Goal: Task Accomplishment & Management: Manage account settings

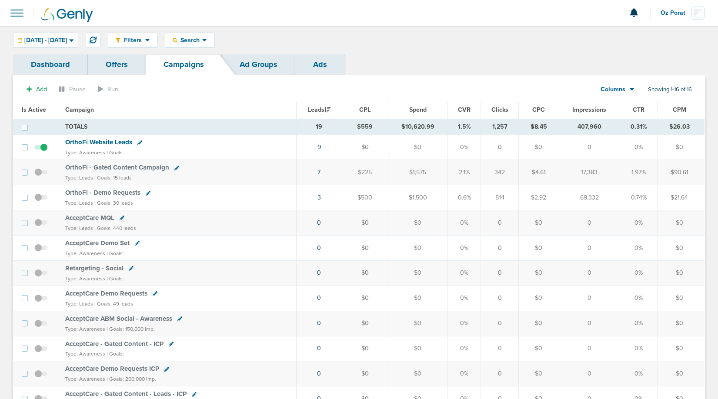
click at [114, 143] on span "OrthoFi Website Leads" at bounding box center [98, 142] width 67 height 8
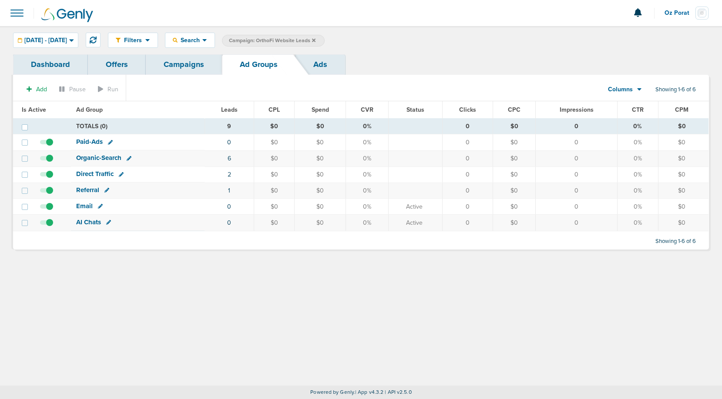
click at [53, 61] on link "Dashboard" at bounding box center [50, 64] width 75 height 20
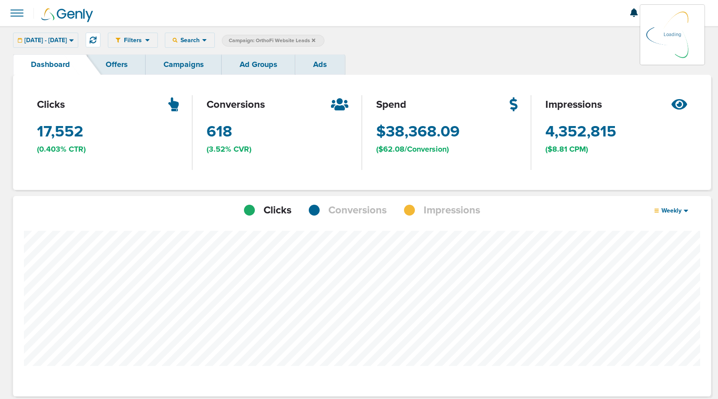
scroll to position [678, 692]
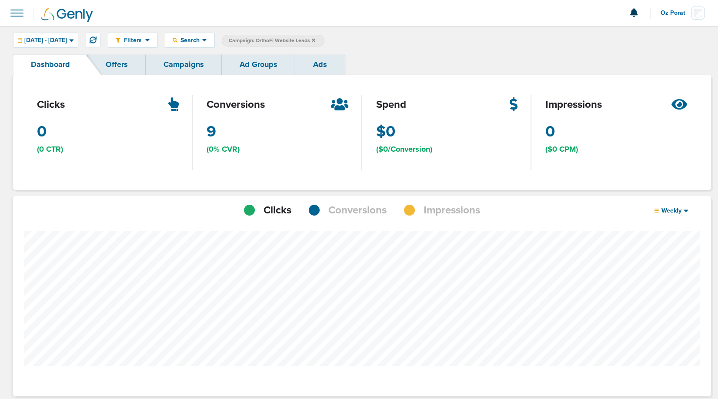
click at [356, 222] on div at bounding box center [362, 318] width 698 height 201
click at [354, 211] on span "Conversions" at bounding box center [358, 210] width 58 height 15
click at [67, 39] on span "[DATE] - [DATE]" at bounding box center [45, 40] width 43 height 6
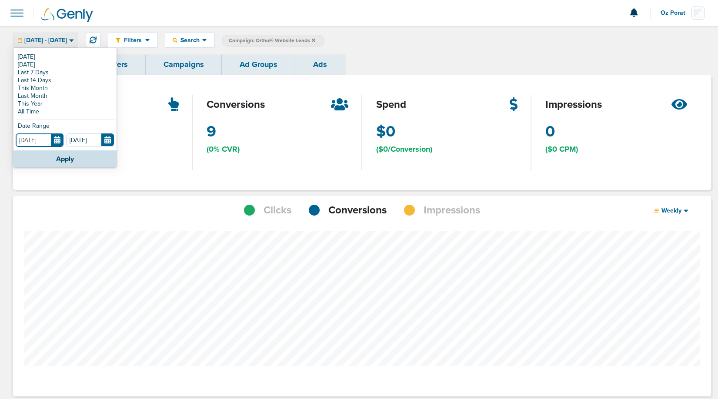
click at [60, 143] on input "[DATE]" at bounding box center [40, 140] width 48 height 13
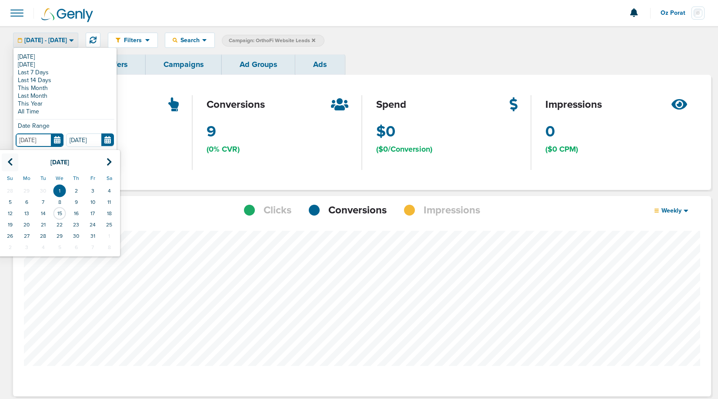
click at [11, 159] on icon at bounding box center [10, 162] width 6 height 9
click at [9, 160] on icon at bounding box center [10, 162] width 6 height 9
click at [92, 191] on td "1" at bounding box center [92, 190] width 17 height 11
type input "[DATE]"
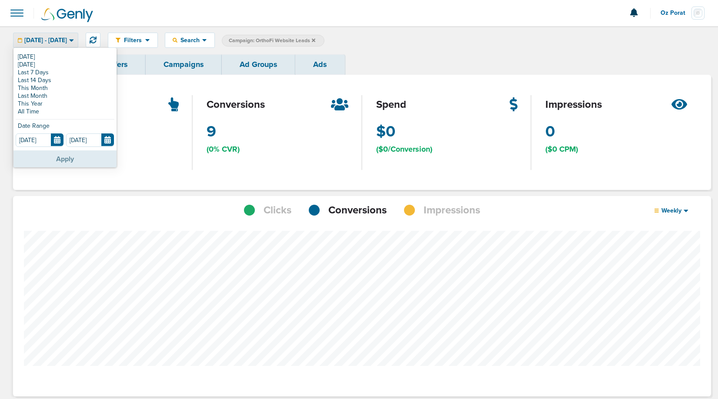
click at [58, 159] on button "Apply" at bounding box center [64, 159] width 103 height 17
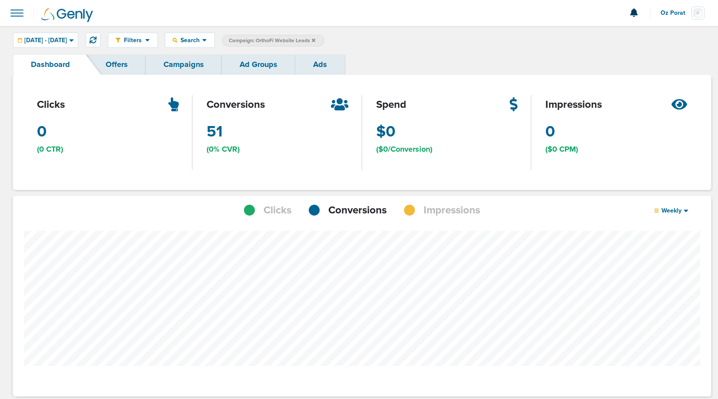
click at [264, 67] on link "Ad Groups" at bounding box center [259, 64] width 74 height 20
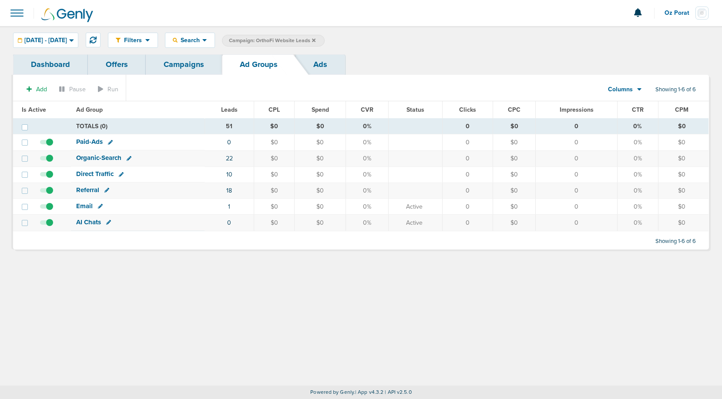
click at [196, 63] on link "Campaigns" at bounding box center [184, 64] width 76 height 20
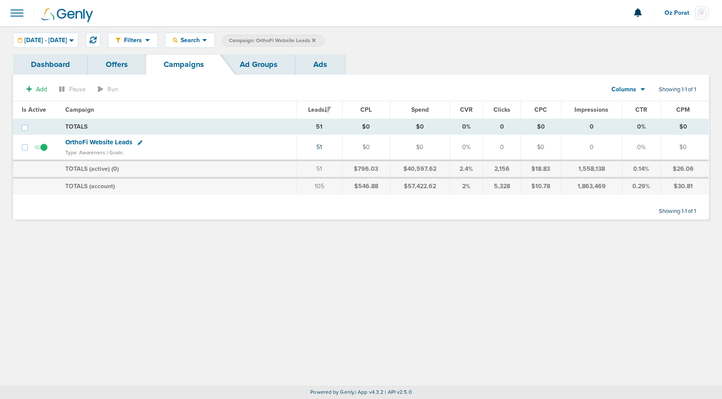
click at [315, 39] on icon at bounding box center [313, 39] width 3 height 3
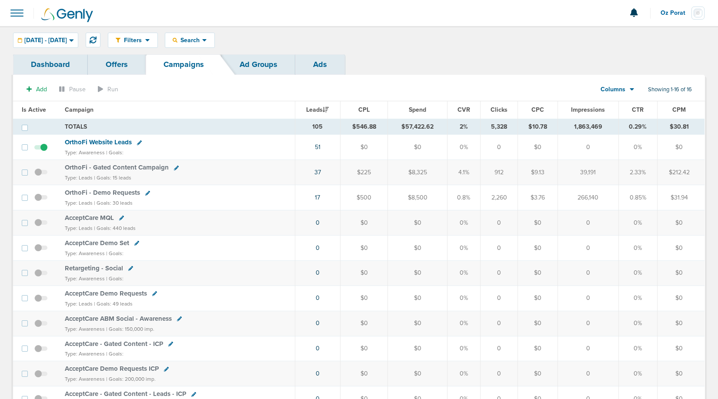
click at [258, 63] on link "Ad Groups" at bounding box center [259, 64] width 74 height 20
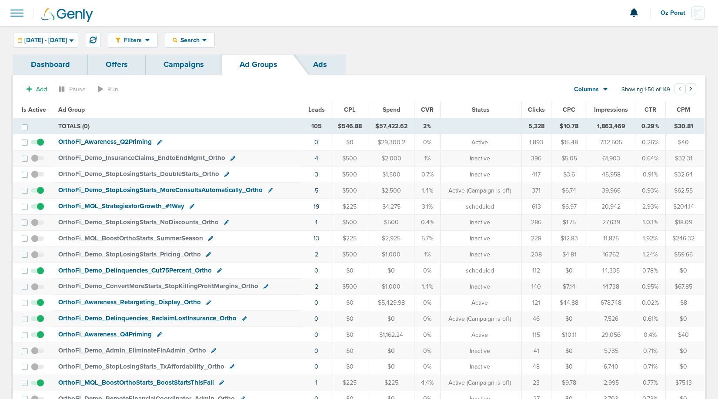
click at [321, 107] on span "Leads" at bounding box center [317, 109] width 17 height 7
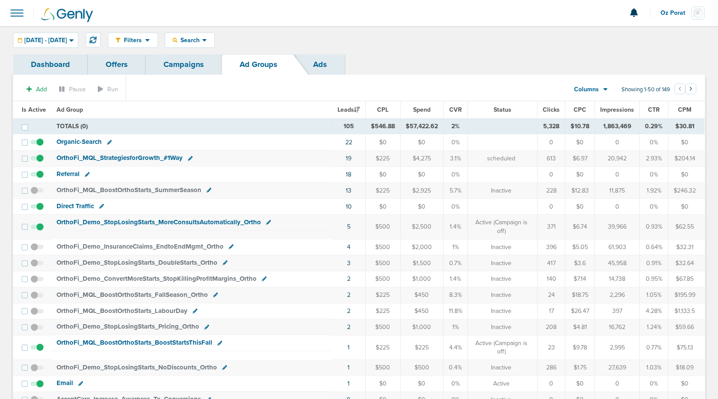
click at [186, 64] on link "Campaigns" at bounding box center [184, 64] width 76 height 20
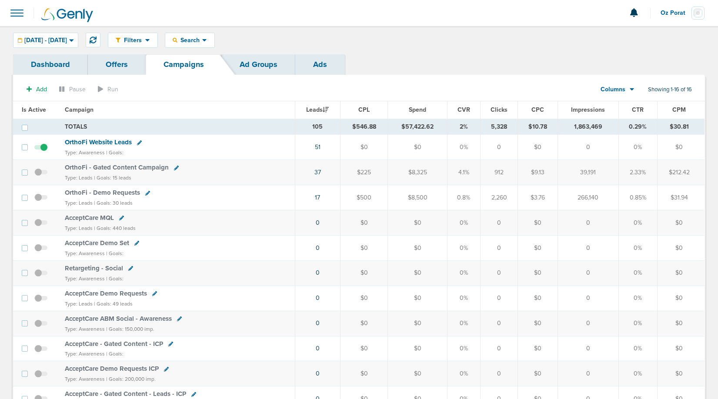
click at [419, 109] on span "Spend" at bounding box center [417, 109] width 17 height 7
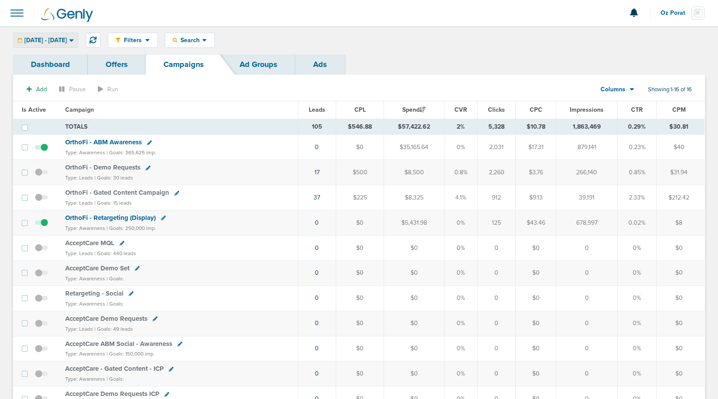
click at [65, 40] on span "[DATE] - [DATE]" at bounding box center [45, 40] width 43 height 6
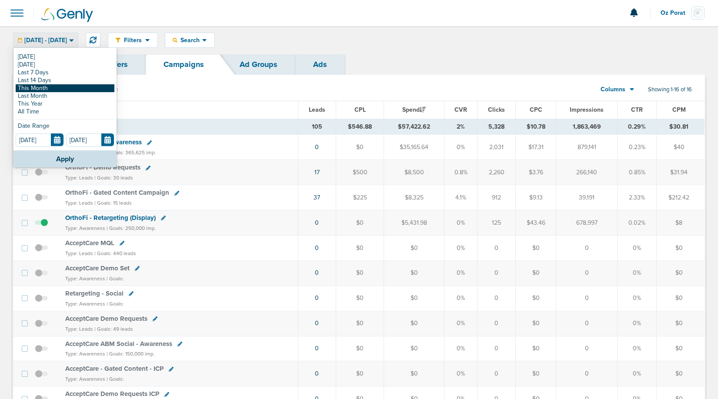
click at [49, 88] on link "This Month" at bounding box center [65, 88] width 99 height 8
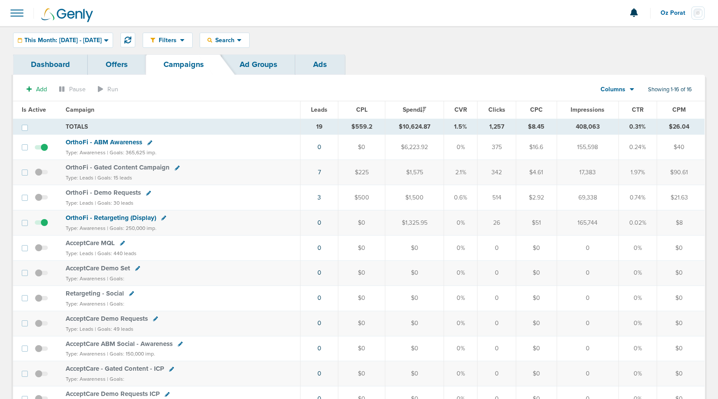
click at [121, 143] on span "OrthoFi - ABM Awareness" at bounding box center [104, 142] width 77 height 8
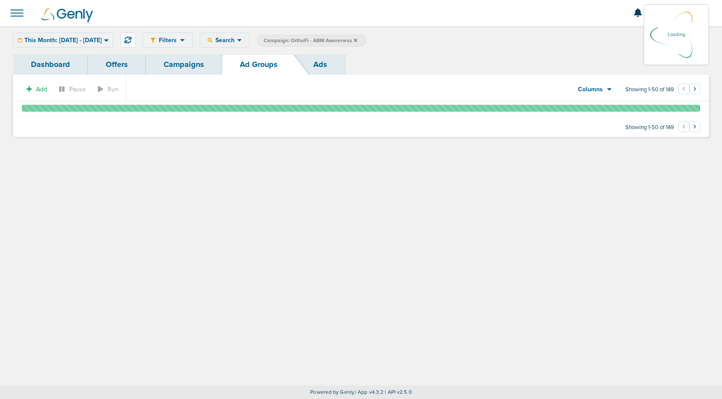
click at [322, 65] on link "Ads" at bounding box center [320, 64] width 50 height 20
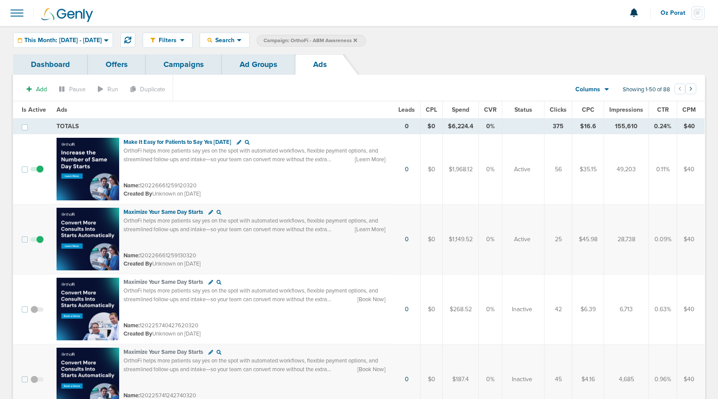
click at [181, 62] on link "Campaigns" at bounding box center [184, 64] width 76 height 20
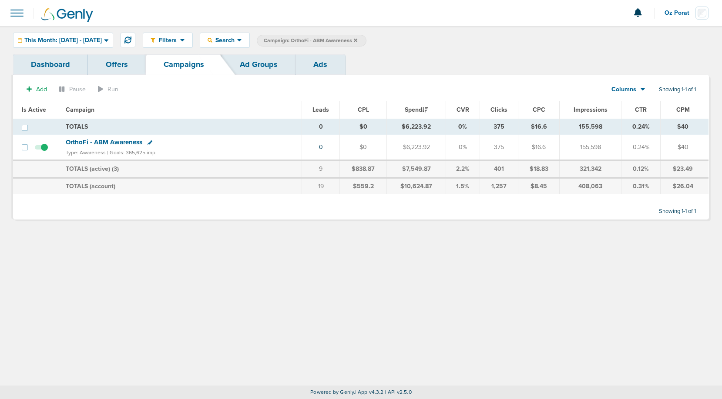
click at [357, 38] on icon at bounding box center [355, 39] width 3 height 3
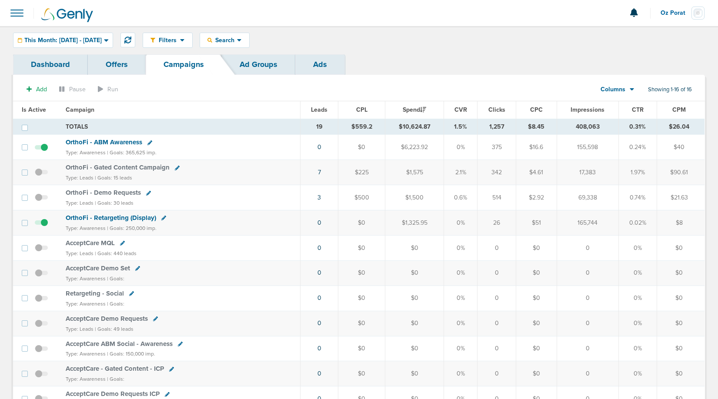
click at [320, 108] on span "Leads" at bounding box center [319, 109] width 17 height 7
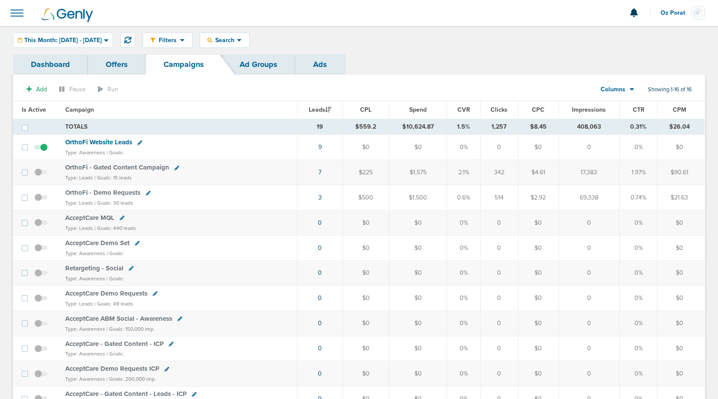
click at [118, 191] on span "OrthoFi - Demo Requests" at bounding box center [102, 193] width 75 height 8
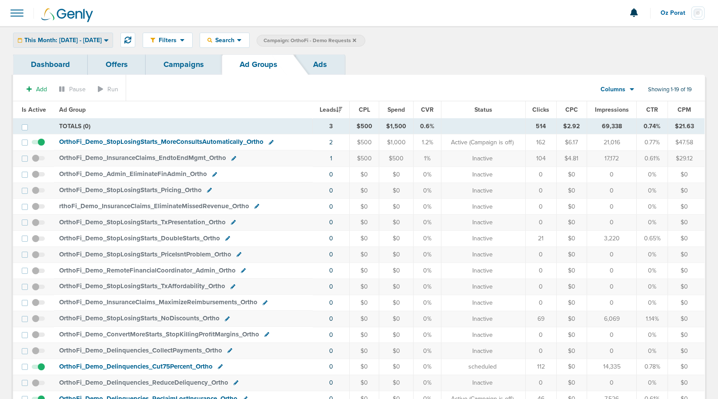
click at [55, 44] on div "This Month: [DATE] - [DATE]" at bounding box center [62, 40] width 99 height 14
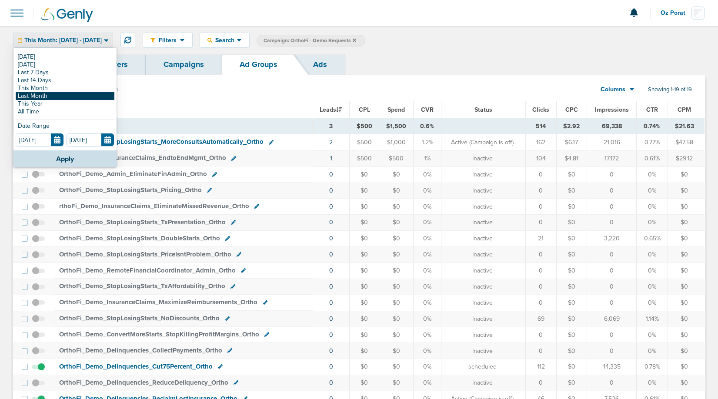
click at [44, 95] on link "Last Month" at bounding box center [65, 96] width 99 height 8
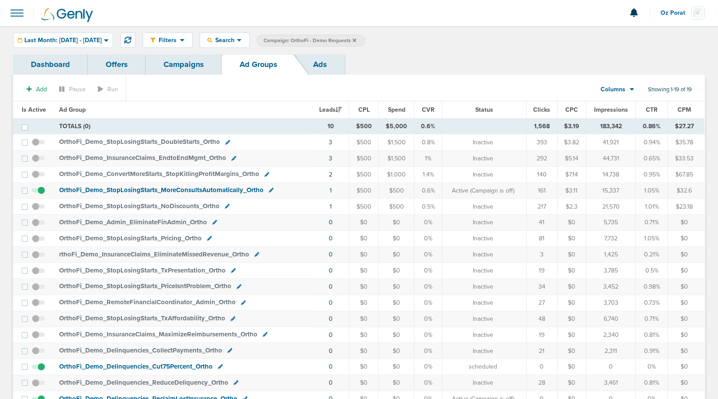
click at [321, 59] on link "Ads" at bounding box center [320, 64] width 50 height 20
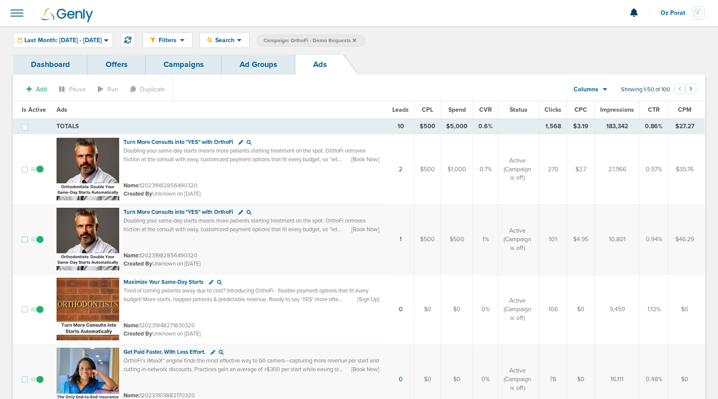
click at [409, 106] on span "Leads" at bounding box center [400, 109] width 17 height 7
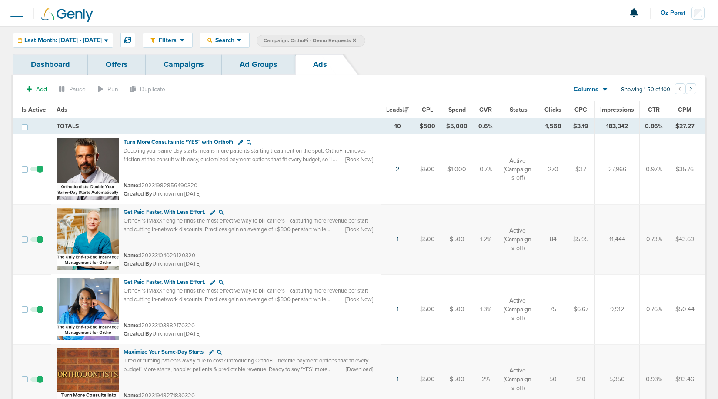
click at [185, 62] on link "Campaigns" at bounding box center [184, 64] width 76 height 20
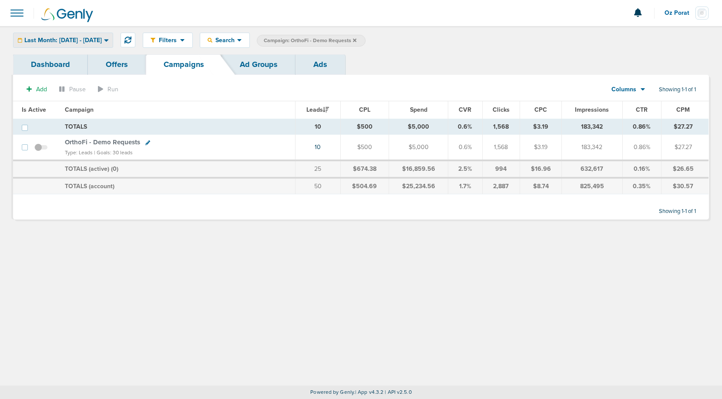
click at [79, 43] on span "Last Month: [DATE] - [DATE]" at bounding box center [62, 40] width 77 height 6
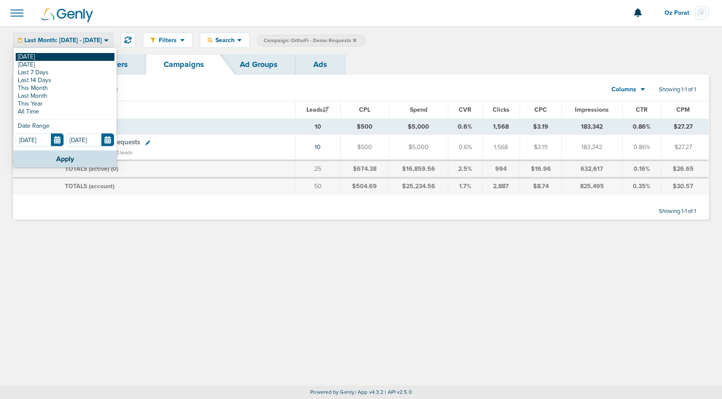
click at [53, 56] on link "[DATE]" at bounding box center [65, 57] width 99 height 8
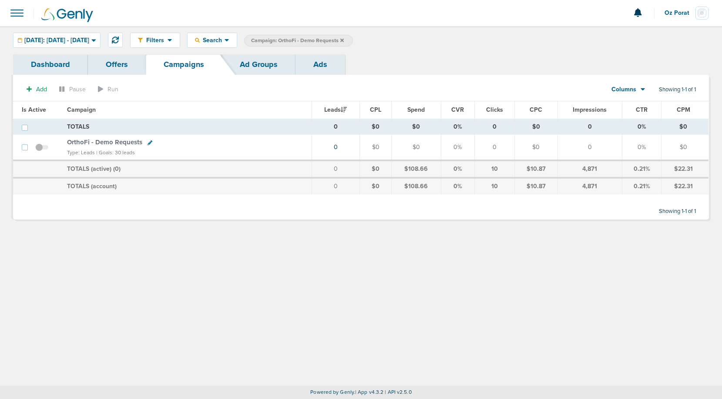
click at [344, 40] on icon at bounding box center [341, 40] width 3 height 5
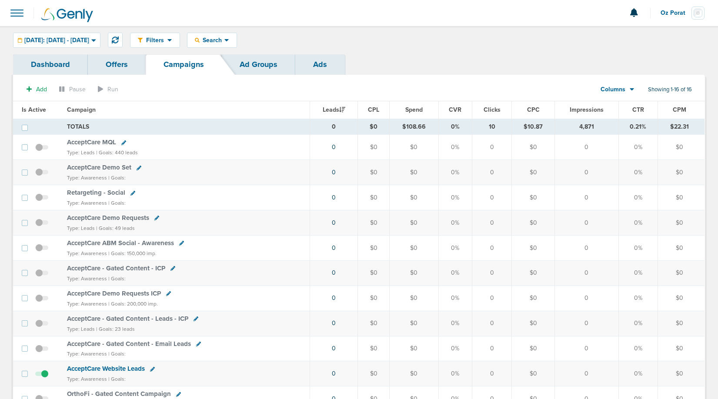
click at [681, 10] on span "Oz Porat" at bounding box center [676, 13] width 31 height 6
click at [662, 35] on link "Sign Out" at bounding box center [661, 37] width 87 height 11
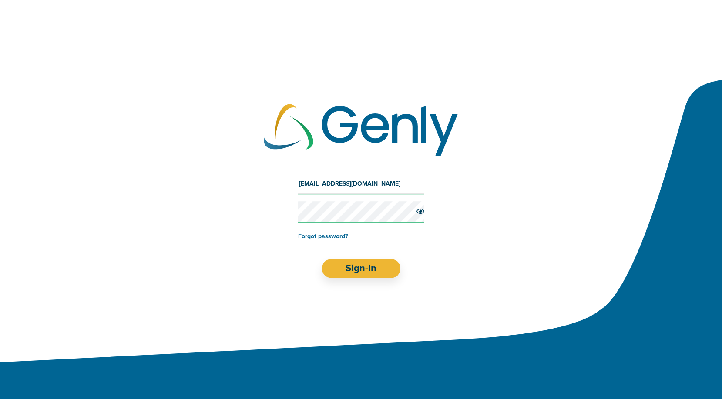
click at [326, 183] on input "[EMAIL_ADDRESS][DOMAIN_NAME]" at bounding box center [361, 184] width 126 height 21
type input "[EMAIL_ADDRESS][DOMAIN_NAME]"
click at [362, 273] on button "Sign-in" at bounding box center [361, 268] width 79 height 19
